Goal: Task Accomplishment & Management: Use online tool/utility

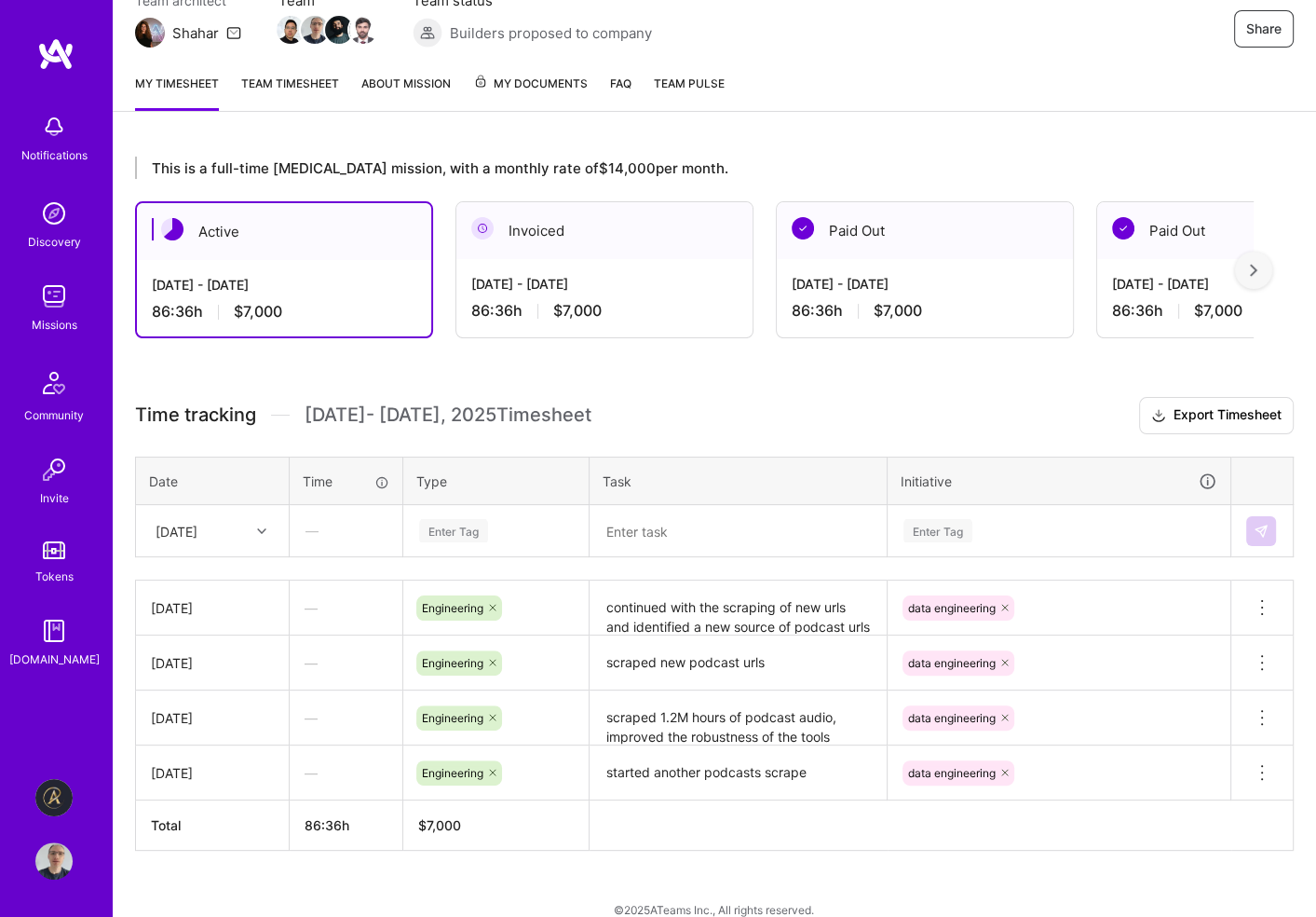
scroll to position [207, 0]
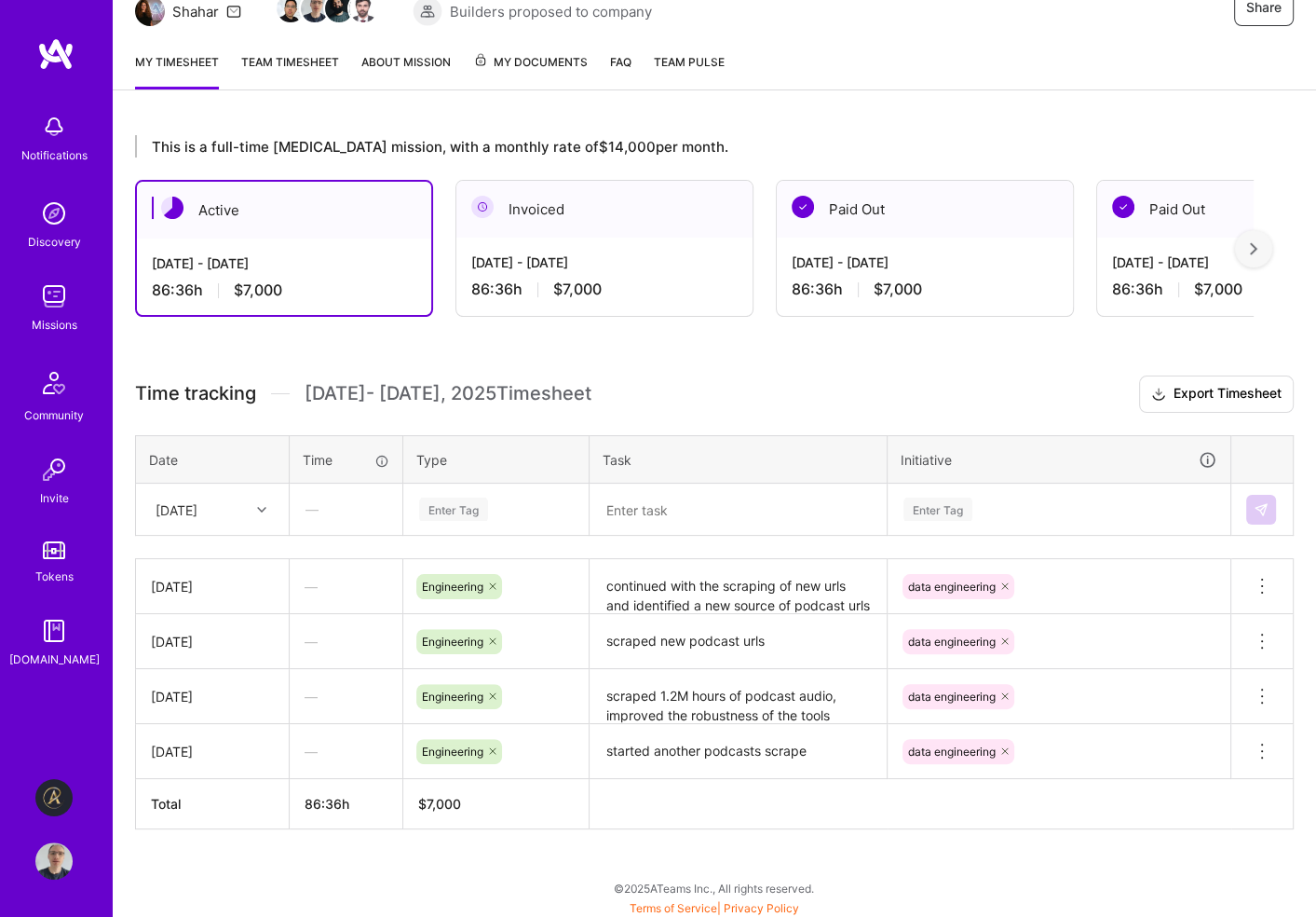
click at [484, 509] on div "Enter Tag" at bounding box center [453, 508] width 68 height 29
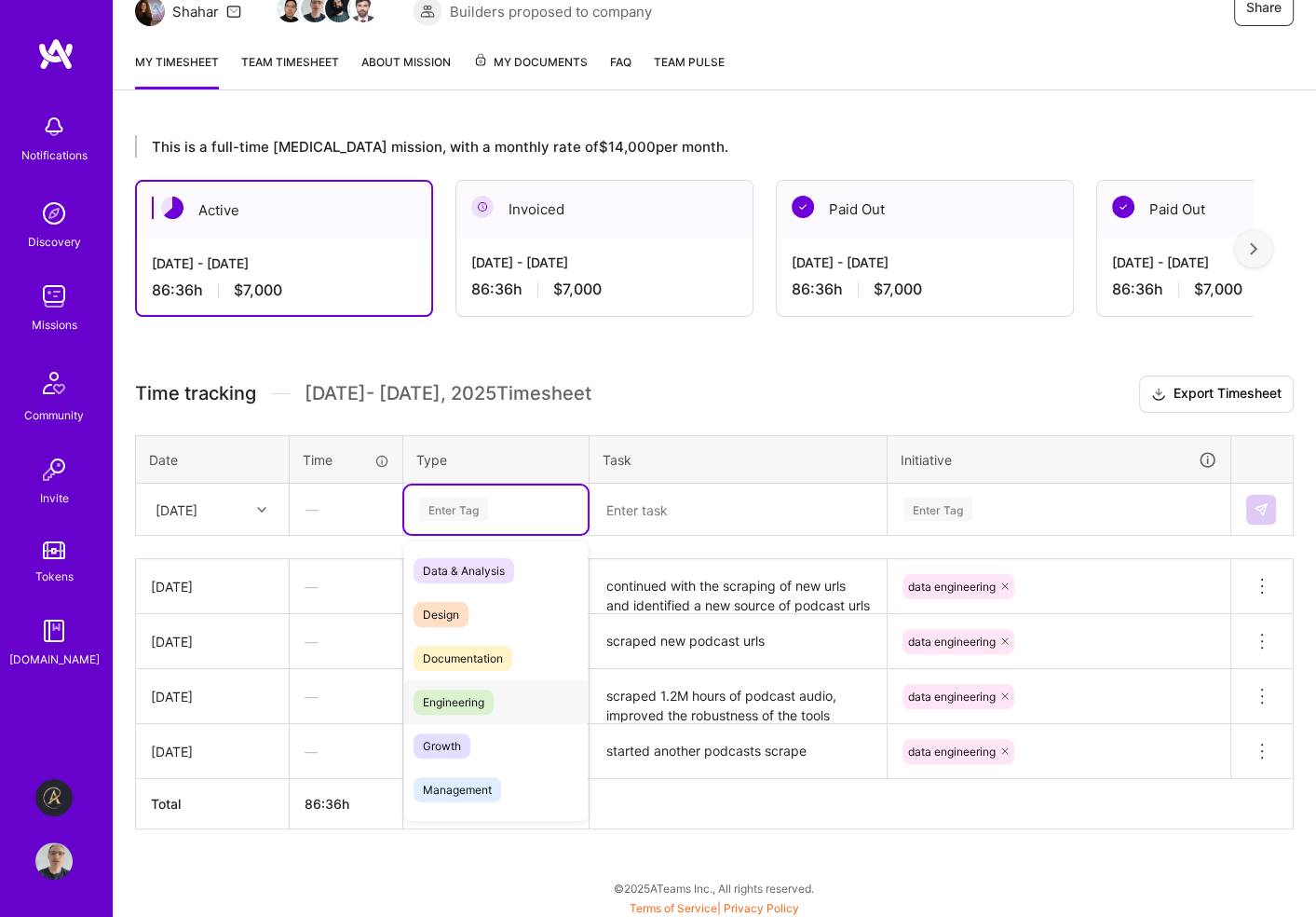
click at [468, 697] on span "Engineering" at bounding box center [454, 702] width 80 height 25
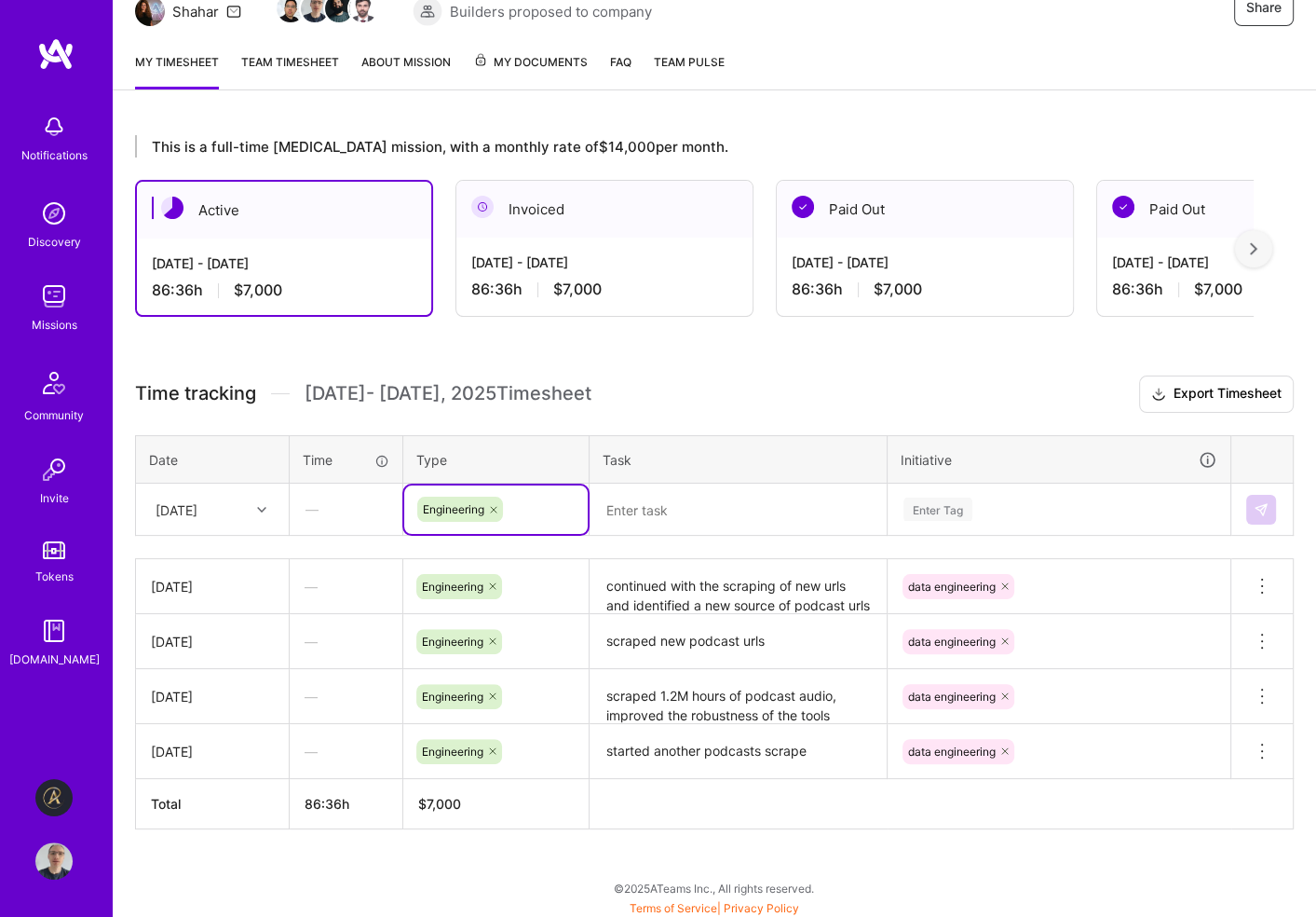
click at [964, 500] on div "Enter Tag" at bounding box center [938, 508] width 68 height 29
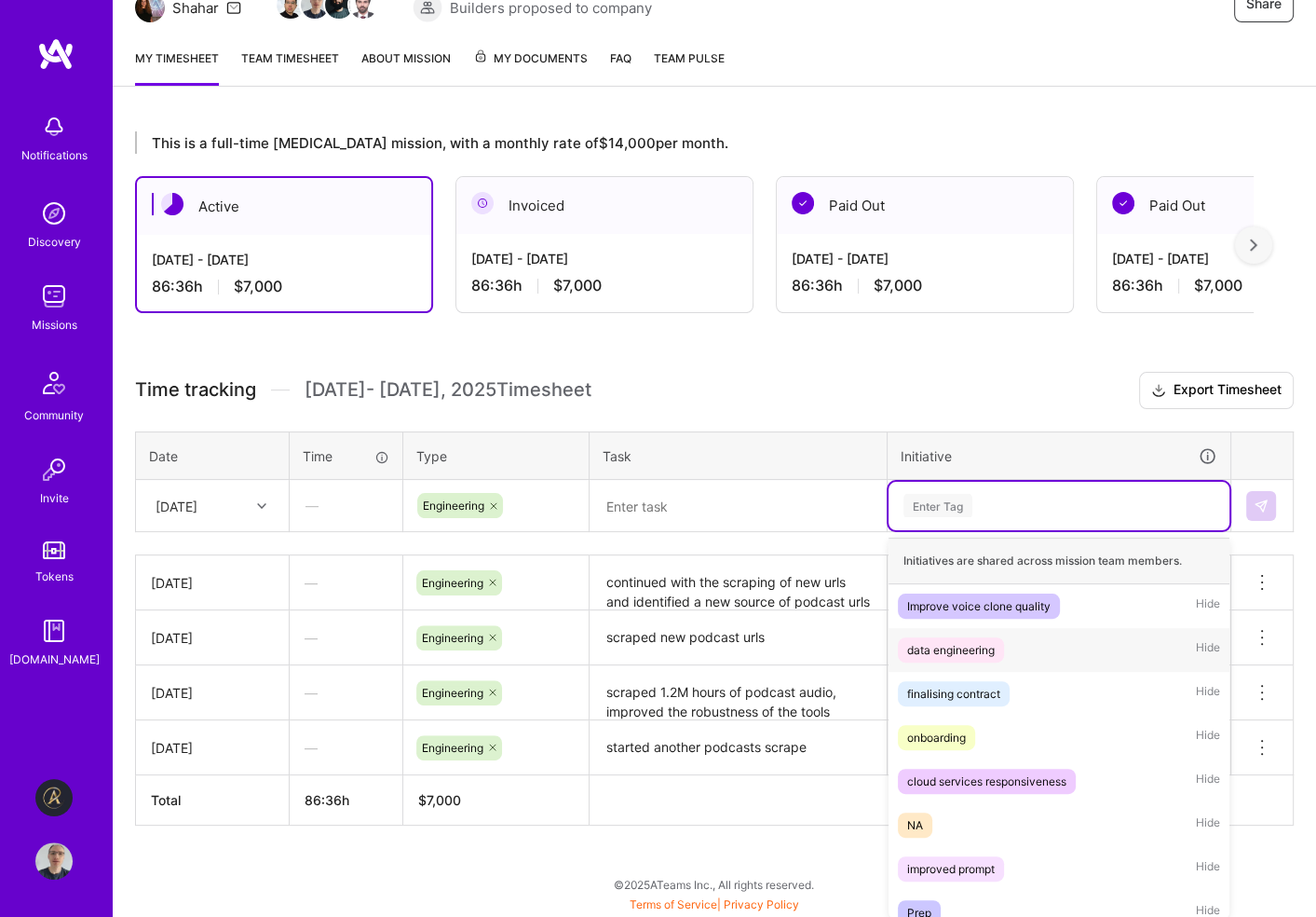
click at [969, 647] on div "data engineering" at bounding box center [951, 650] width 87 height 20
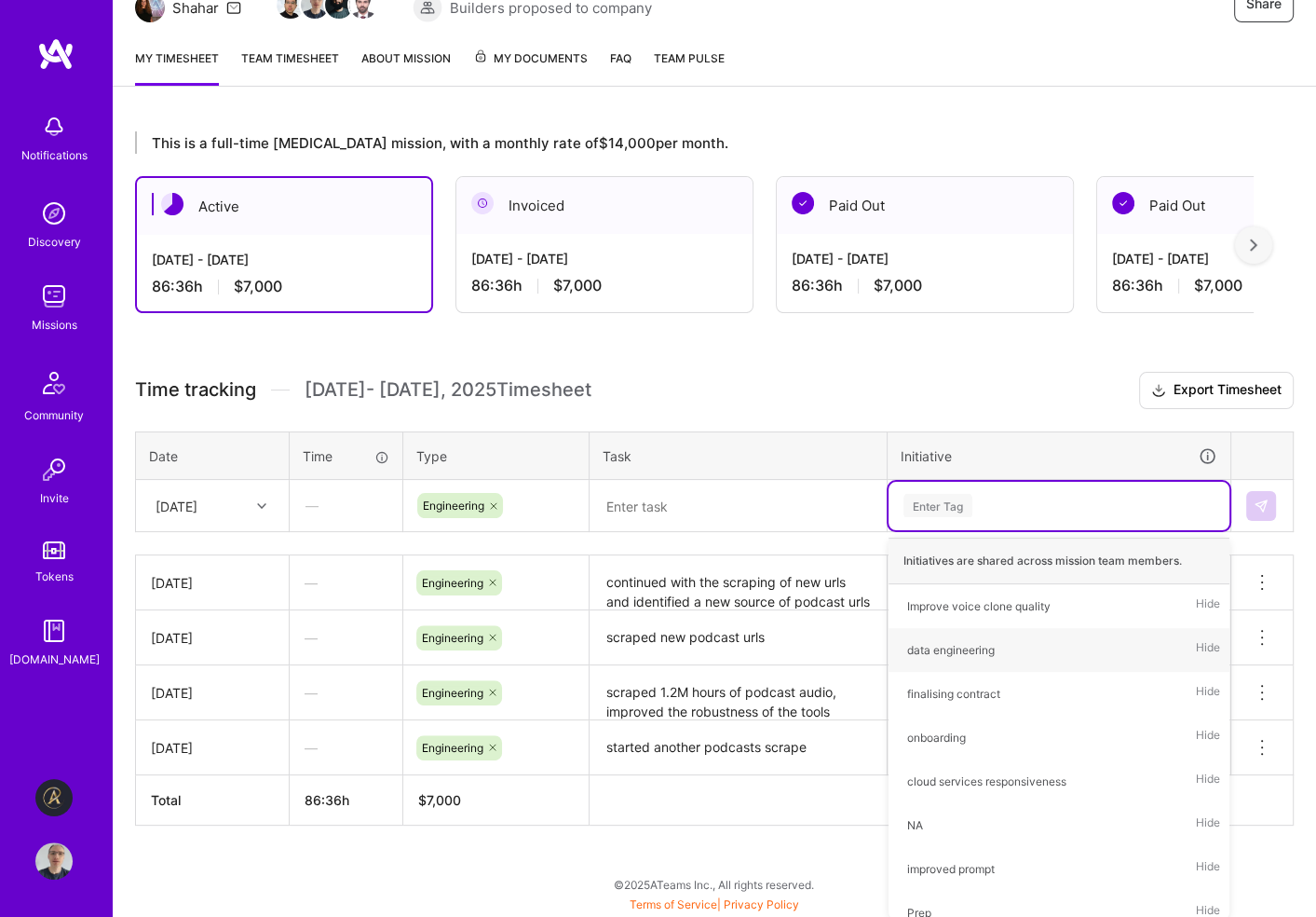
scroll to position [207, 0]
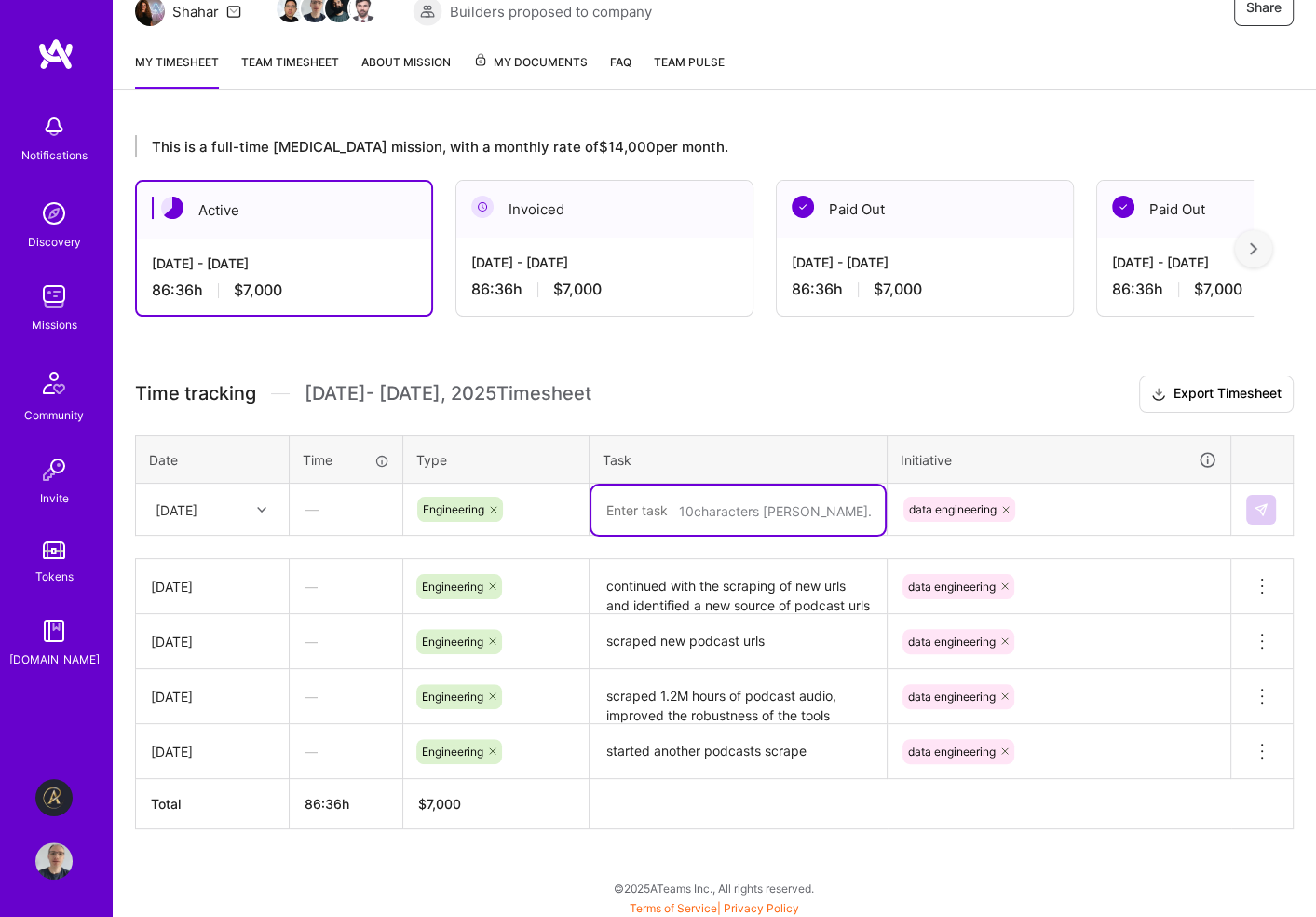
click at [746, 506] on textarea at bounding box center [738, 510] width 294 height 50
click at [702, 506] on textarea "continued with url acquisition, investigated further what's on offer from Po" at bounding box center [738, 519] width 294 height 68
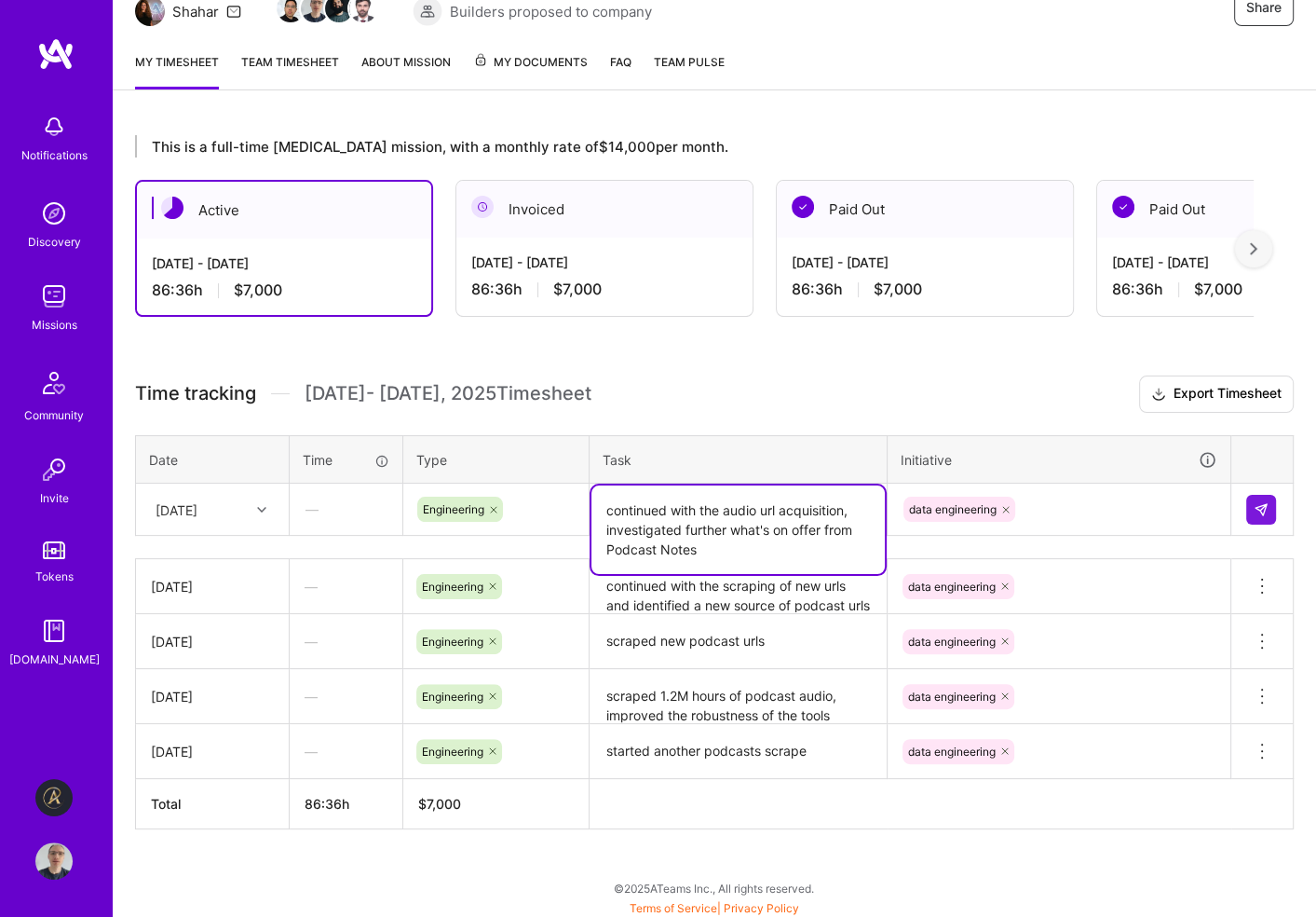
drag, startPoint x: 656, startPoint y: 543, endPoint x: 606, endPoint y: 546, distance: 50.1
click at [606, 546] on textarea "continued with the audio url acquisition, investigated further what's on offer …" at bounding box center [738, 529] width 294 height 88
type textarea "continued with the audio url acquisition, investigated further what's on offer …"
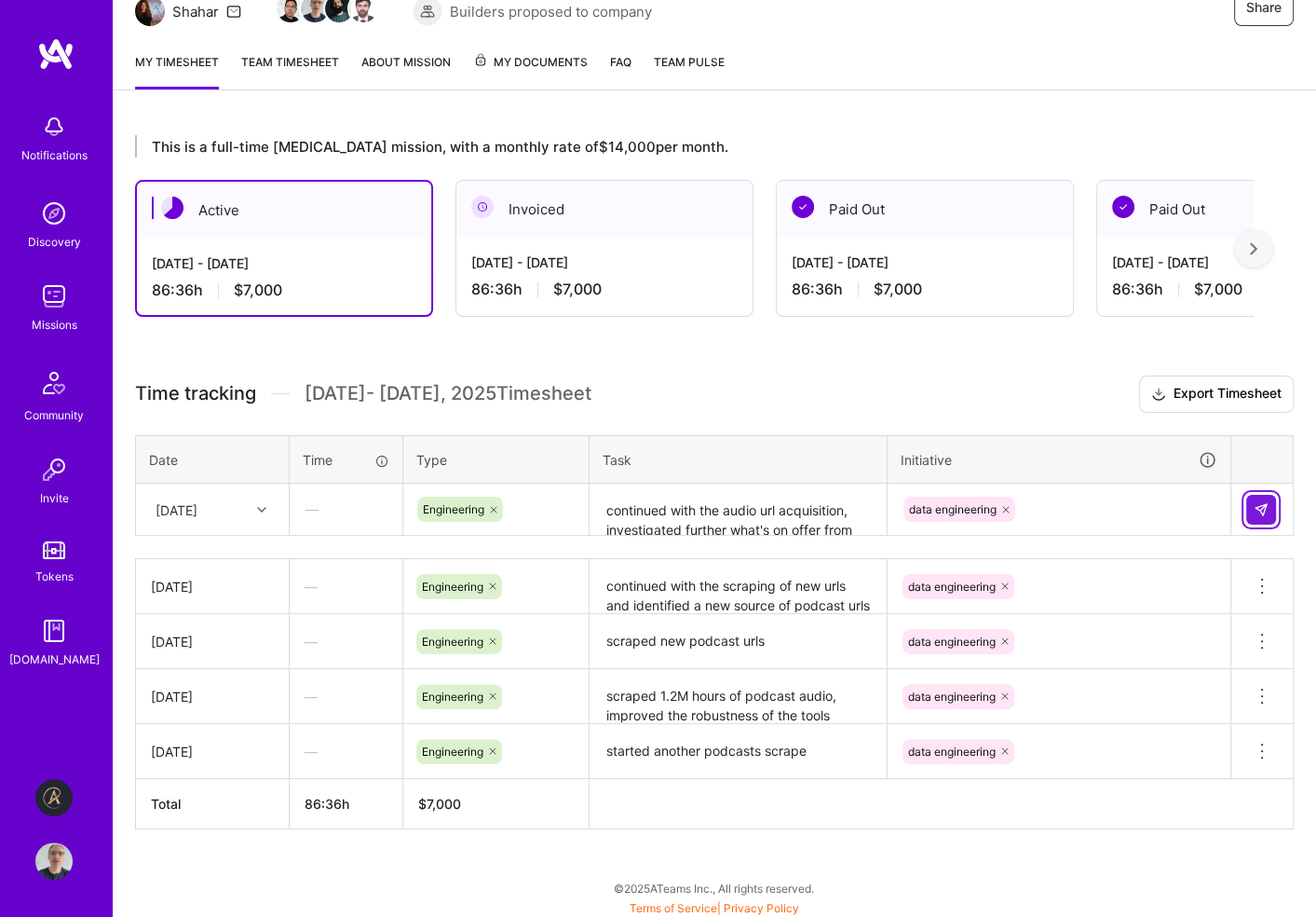
drag, startPoint x: 1261, startPoint y: 500, endPoint x: 1253, endPoint y: 507, distance: 10.6
click at [1261, 502] on img at bounding box center [1260, 509] width 15 height 15
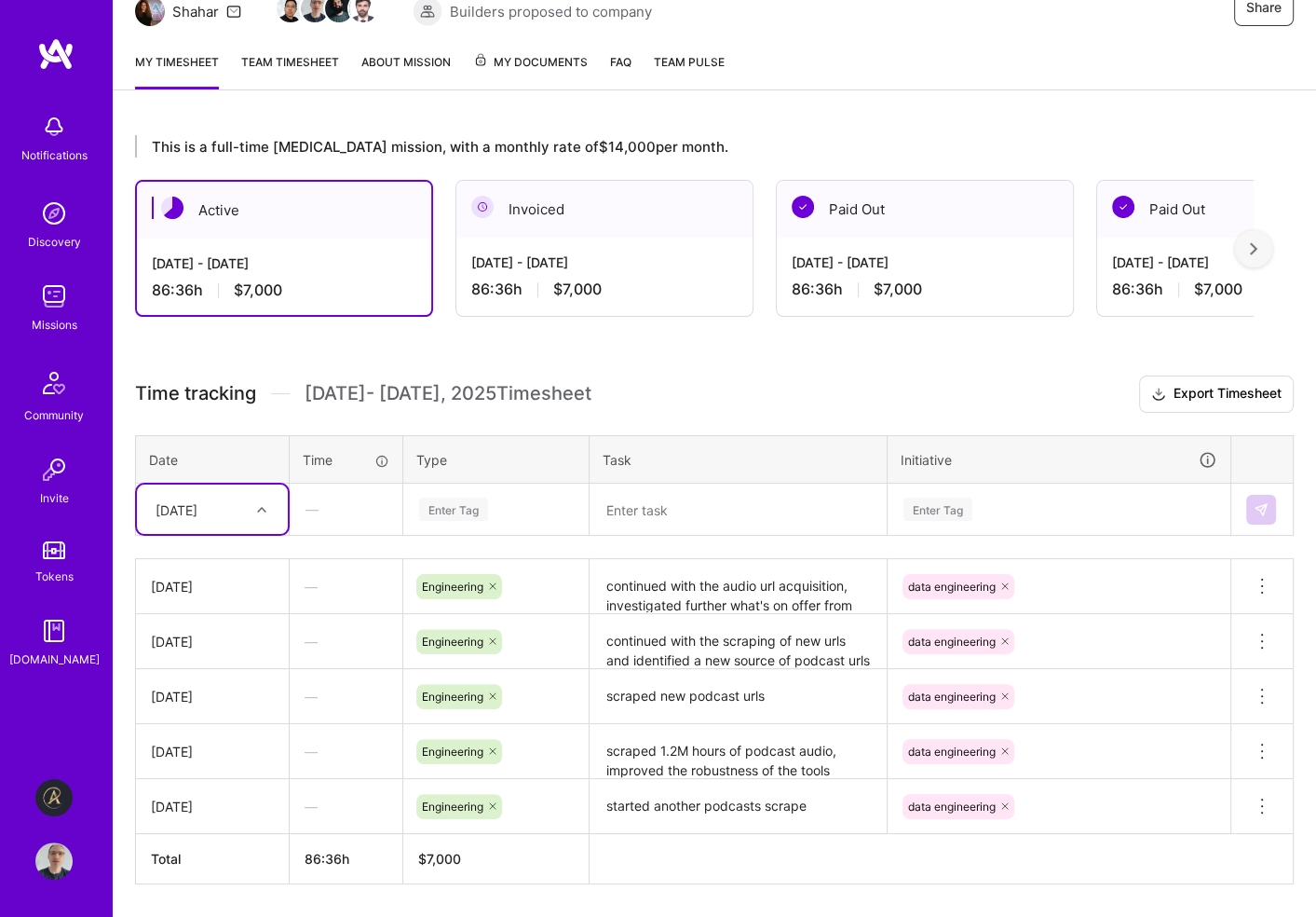
scroll to position [206, 0]
